Goal: Find specific page/section: Find specific page/section

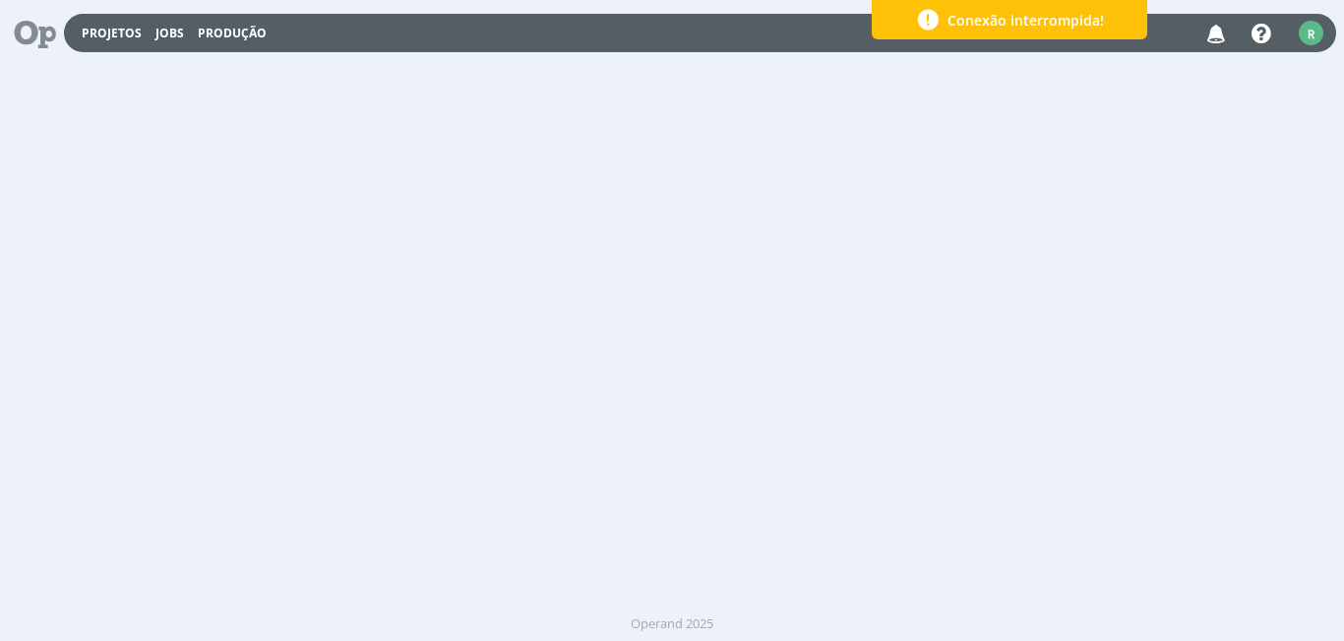
click at [1059, 23] on span "Conexão interrompida!" at bounding box center [1026, 20] width 156 height 21
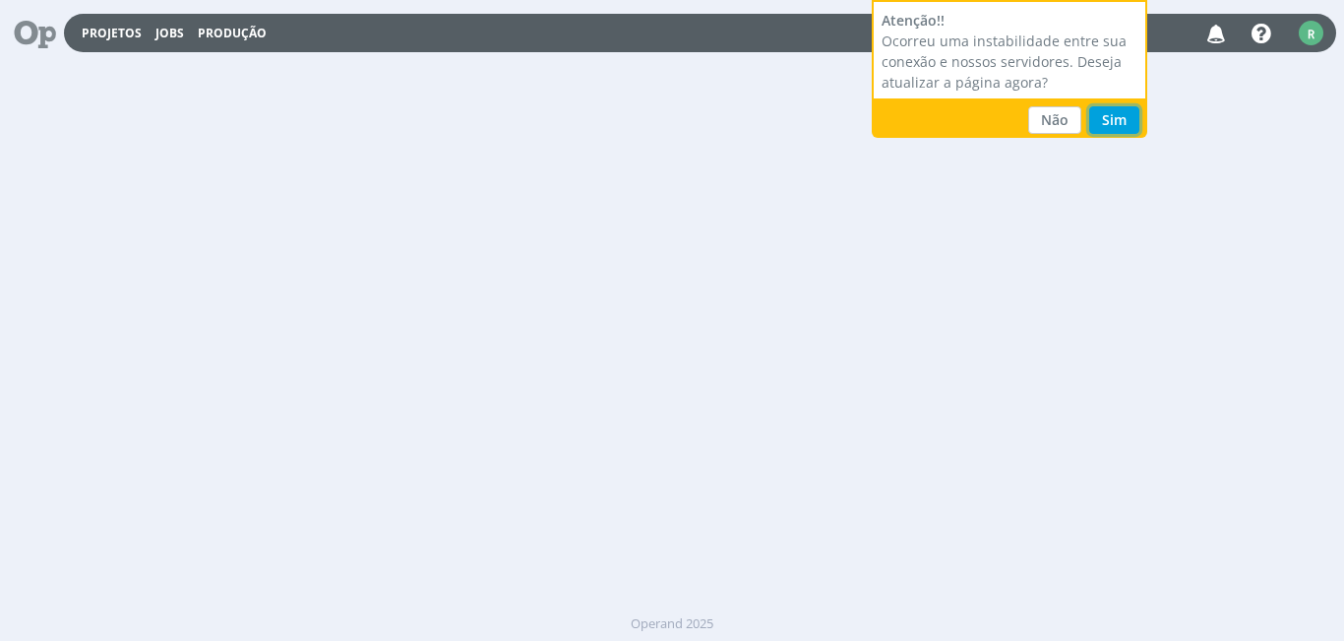
click at [1106, 128] on button "Sim" at bounding box center [1114, 120] width 50 height 28
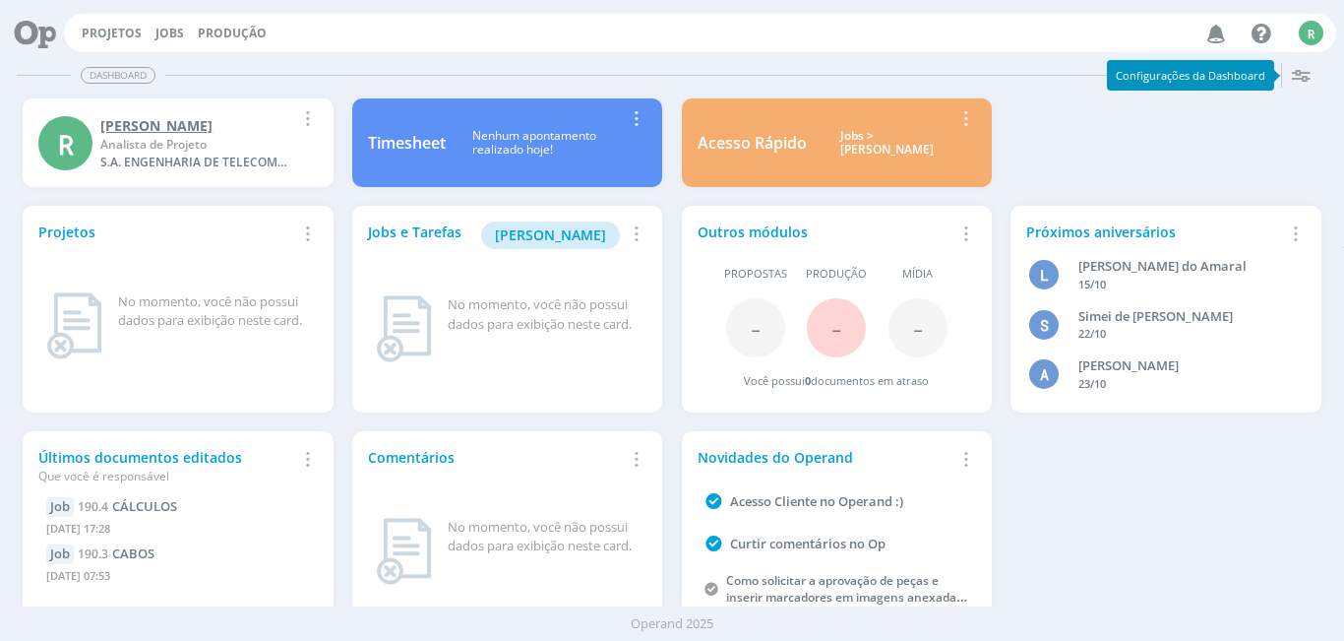
click at [123, 118] on div "[PERSON_NAME]" at bounding box center [197, 125] width 194 height 21
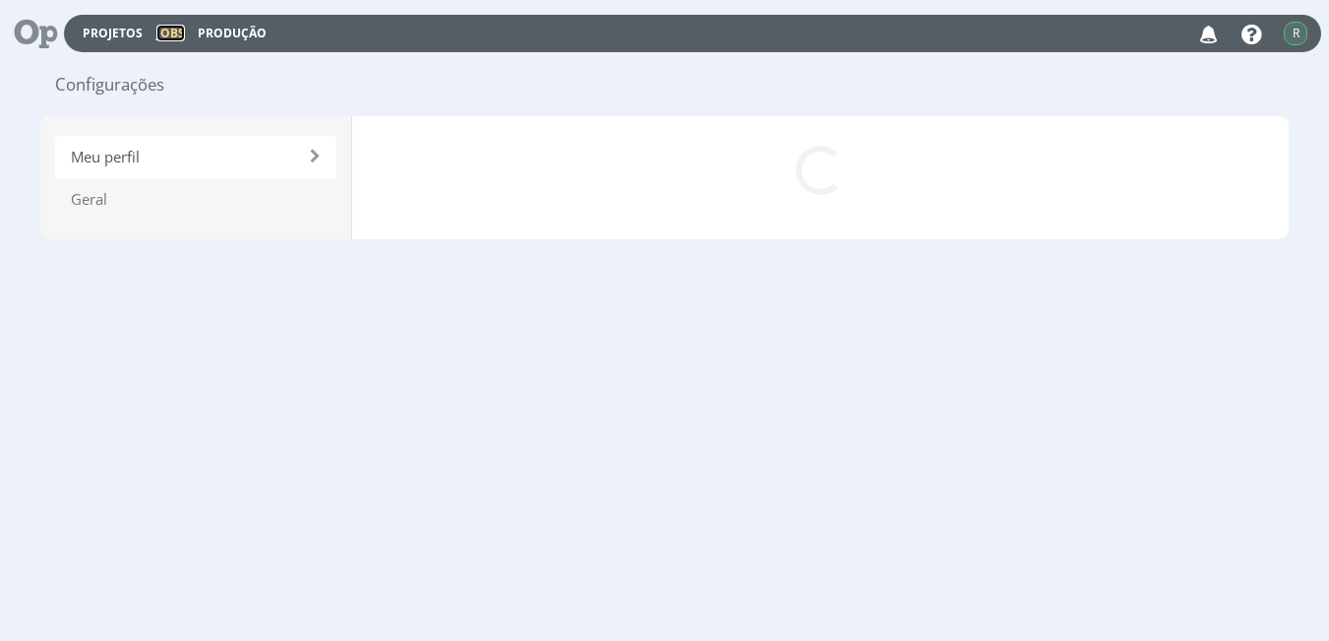
click at [166, 25] on link "Jobs" at bounding box center [170, 33] width 29 height 17
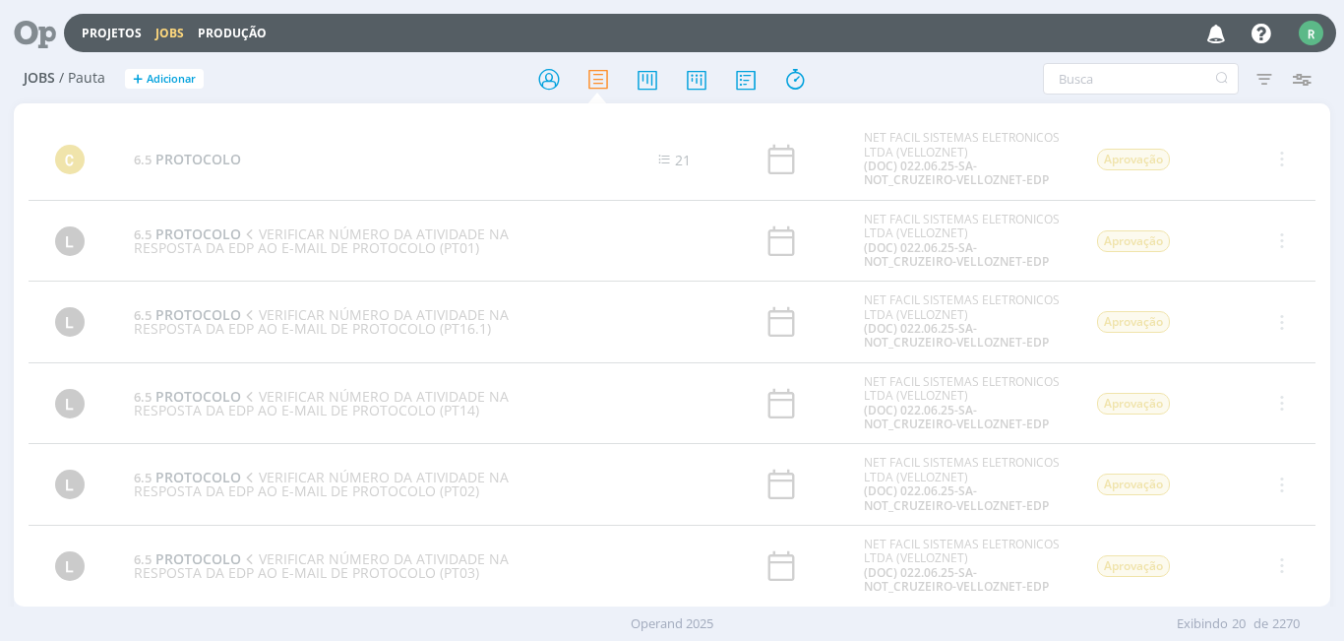
click at [166, 25] on link "Jobs" at bounding box center [169, 33] width 29 height 17
